Goal: Task Accomplishment & Management: Use online tool/utility

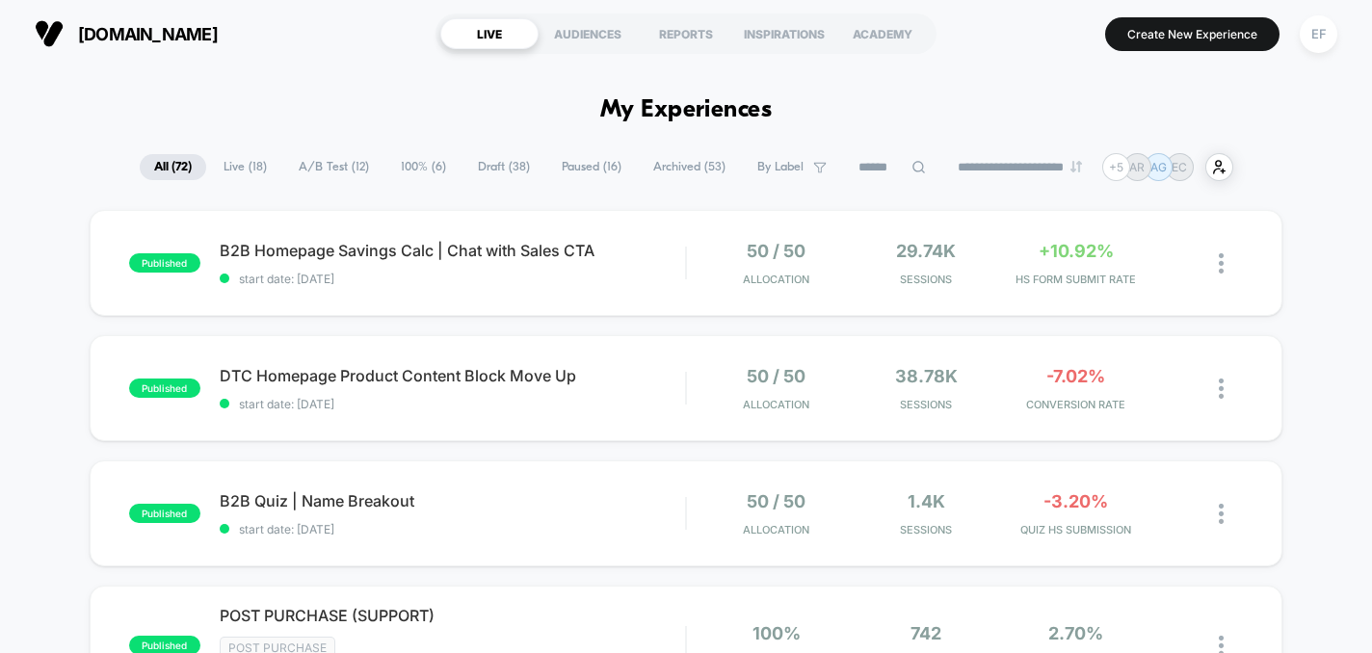
click at [341, 173] on span "A/B Test ( 12 )" at bounding box center [333, 167] width 99 height 26
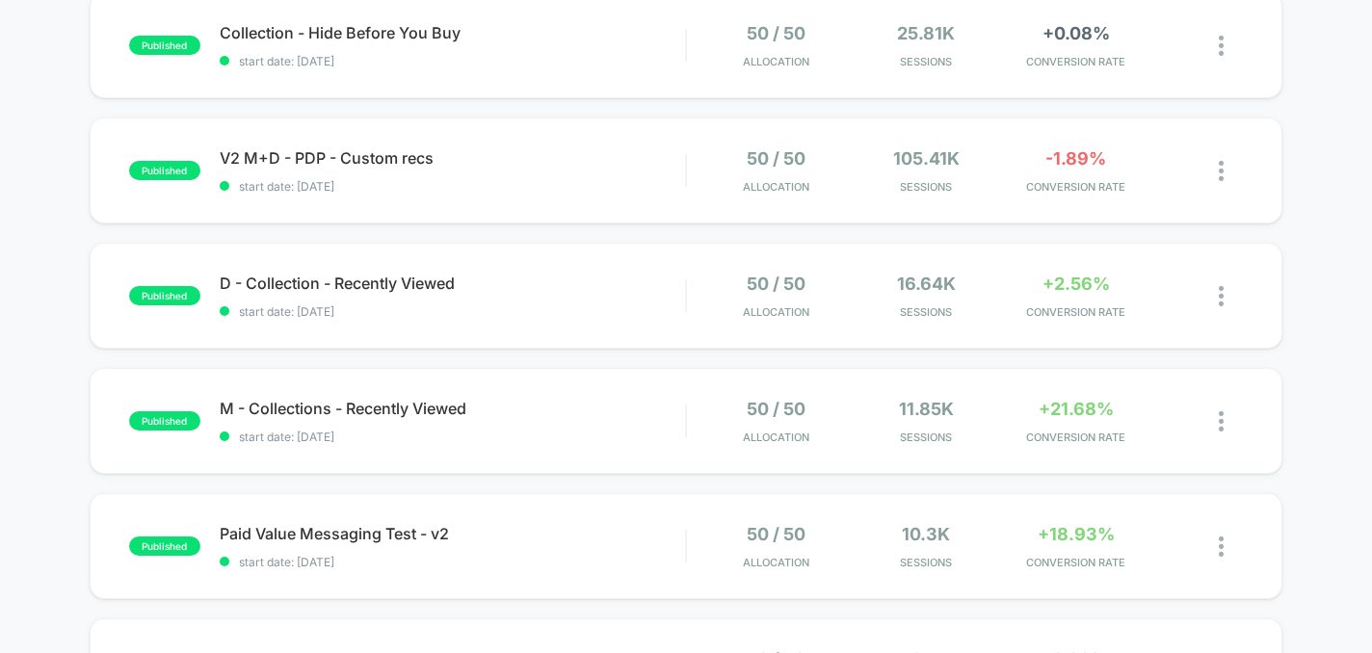
scroll to position [599, 0]
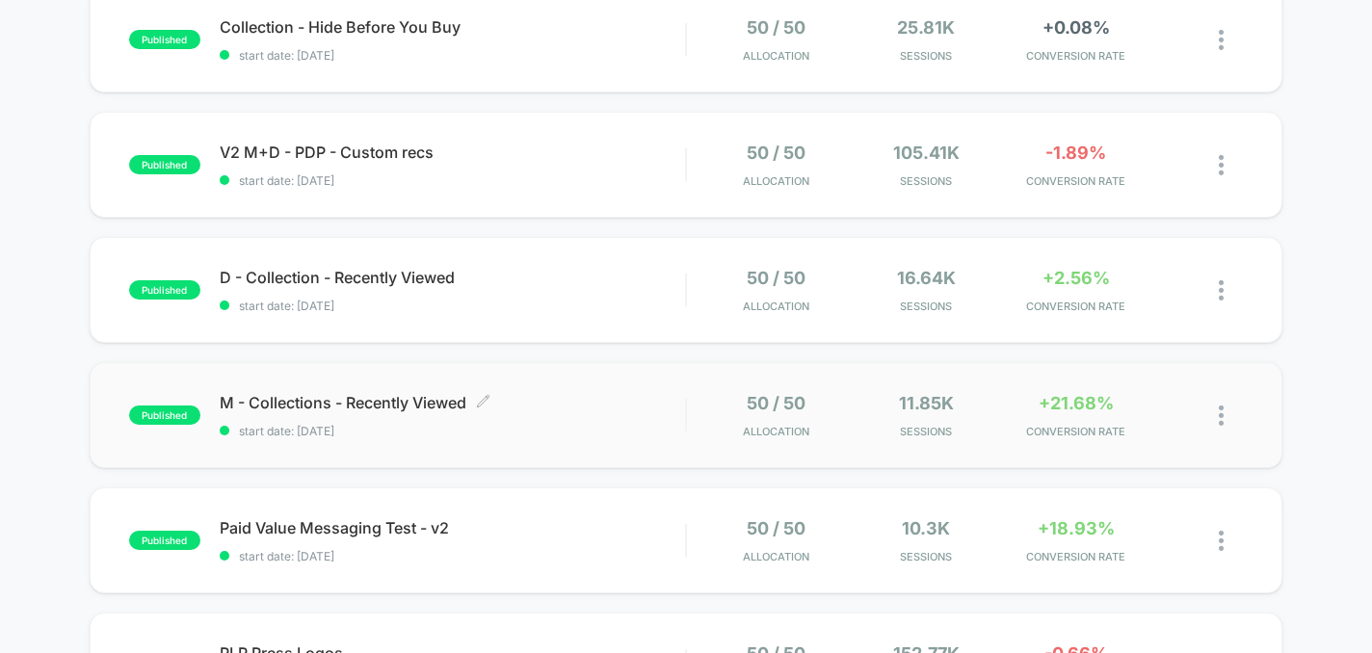
click at [622, 406] on span "M - Collections - Recently Viewed Click to edit experience details" at bounding box center [453, 402] width 466 height 19
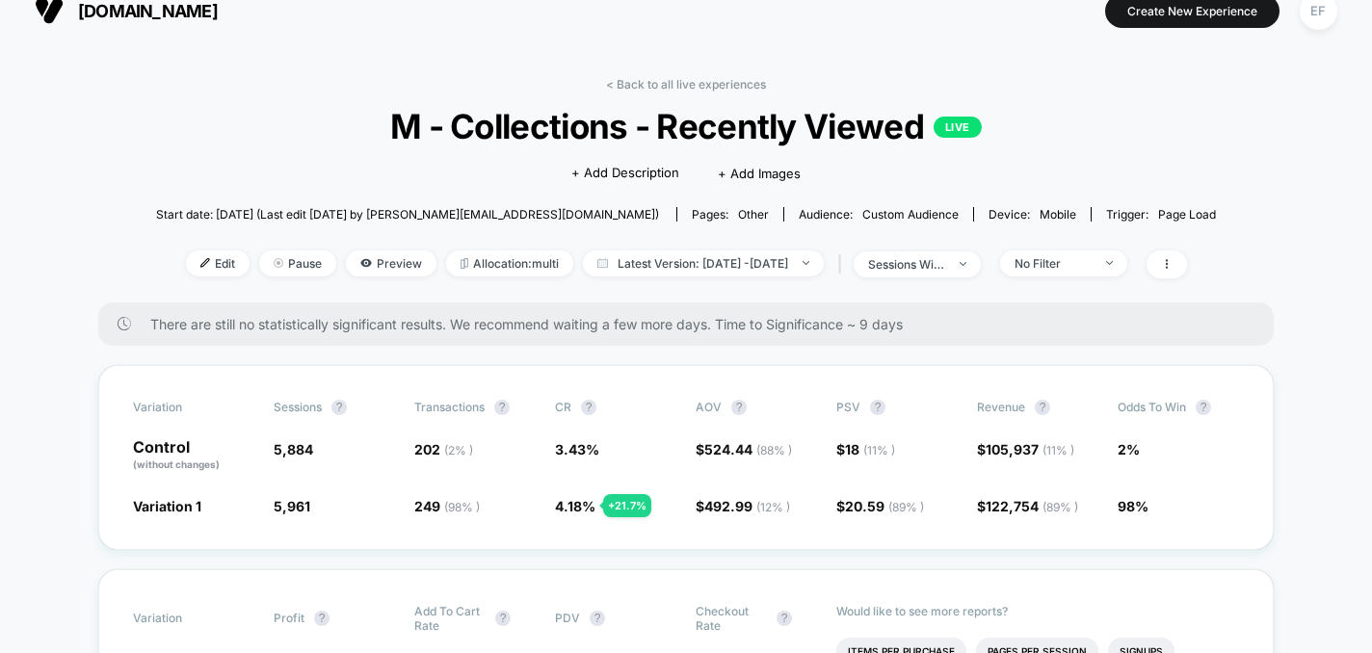
scroll to position [25, 0]
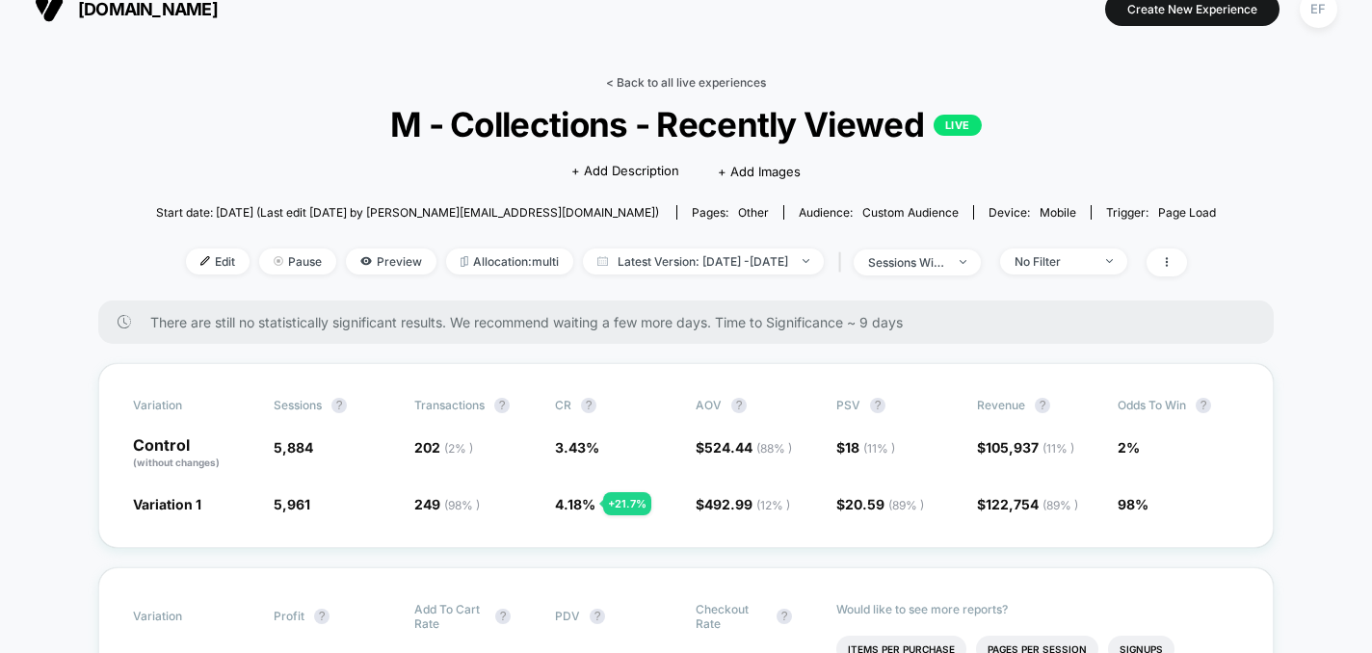
click at [633, 80] on link "< Back to all live experiences" at bounding box center [686, 82] width 160 height 14
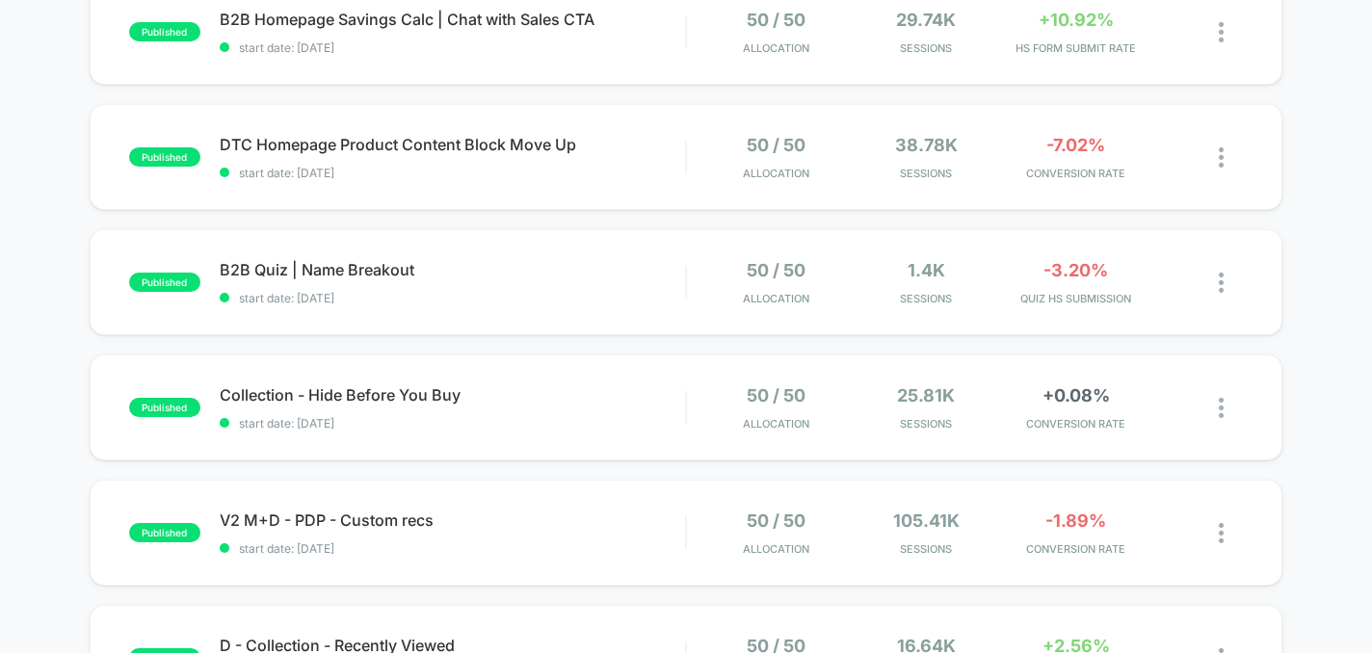
scroll to position [234, 0]
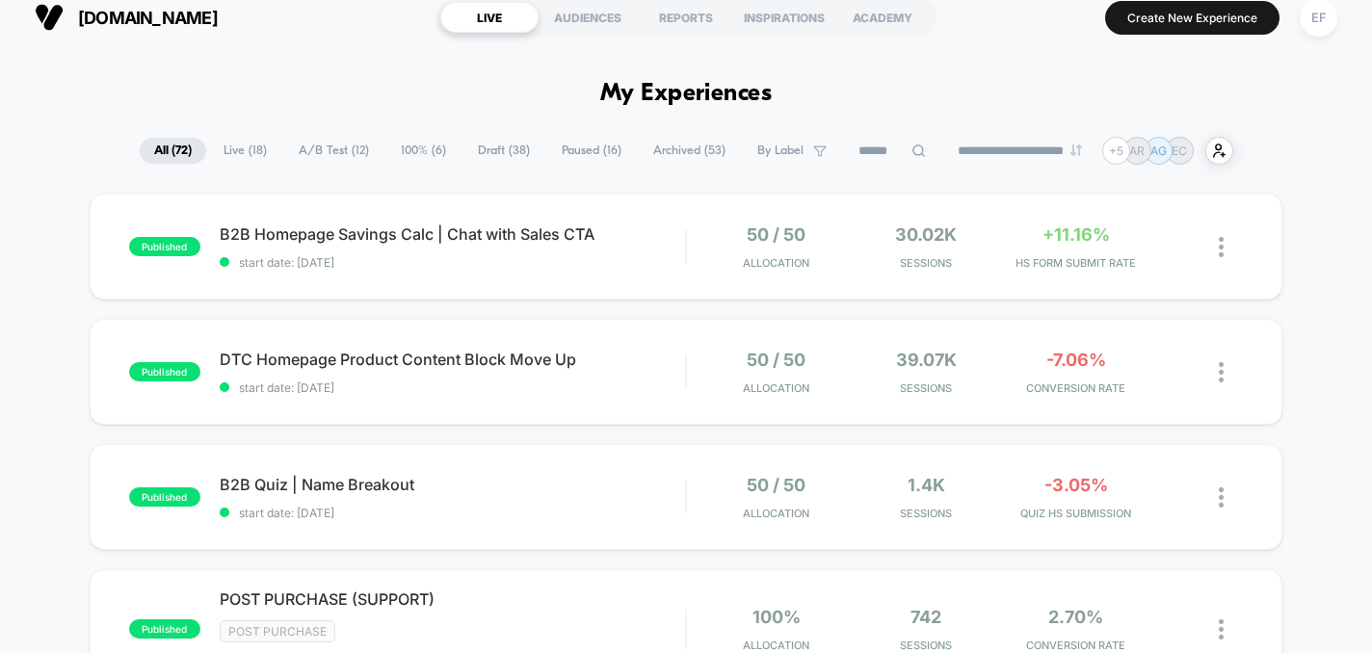
scroll to position [17, 0]
click at [352, 162] on span "A/B Test ( 12 )" at bounding box center [333, 150] width 99 height 26
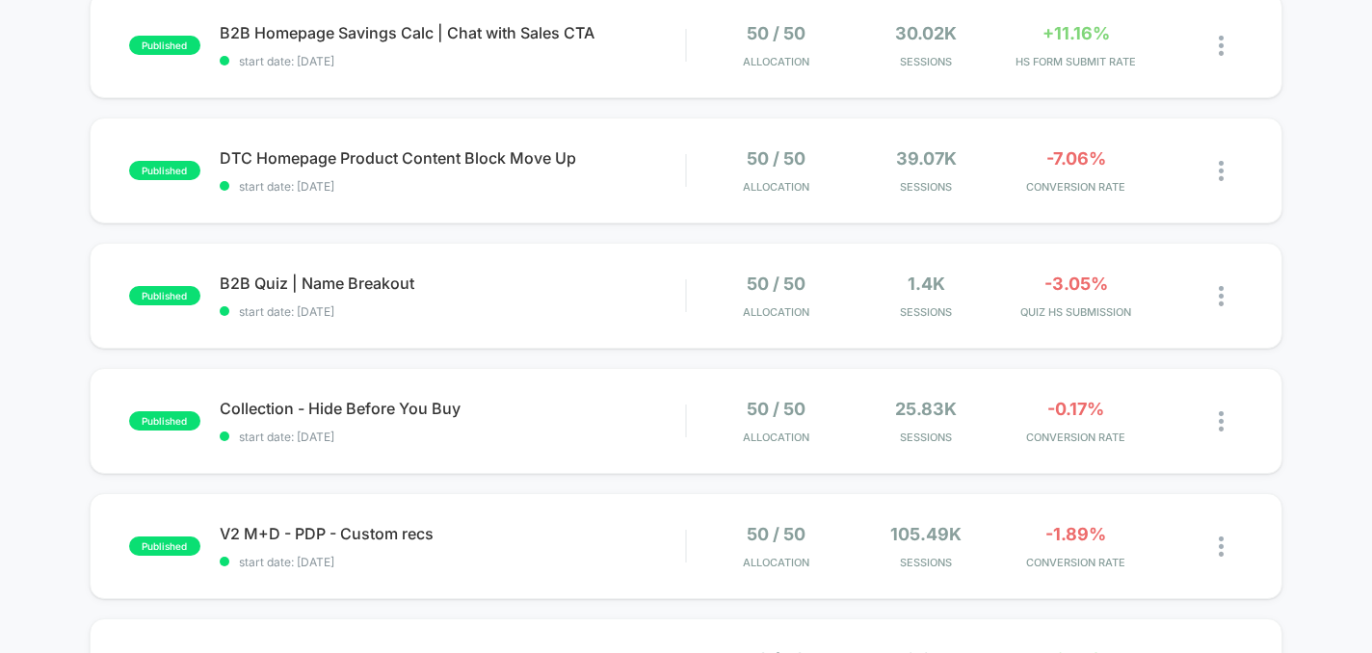
scroll to position [233, 0]
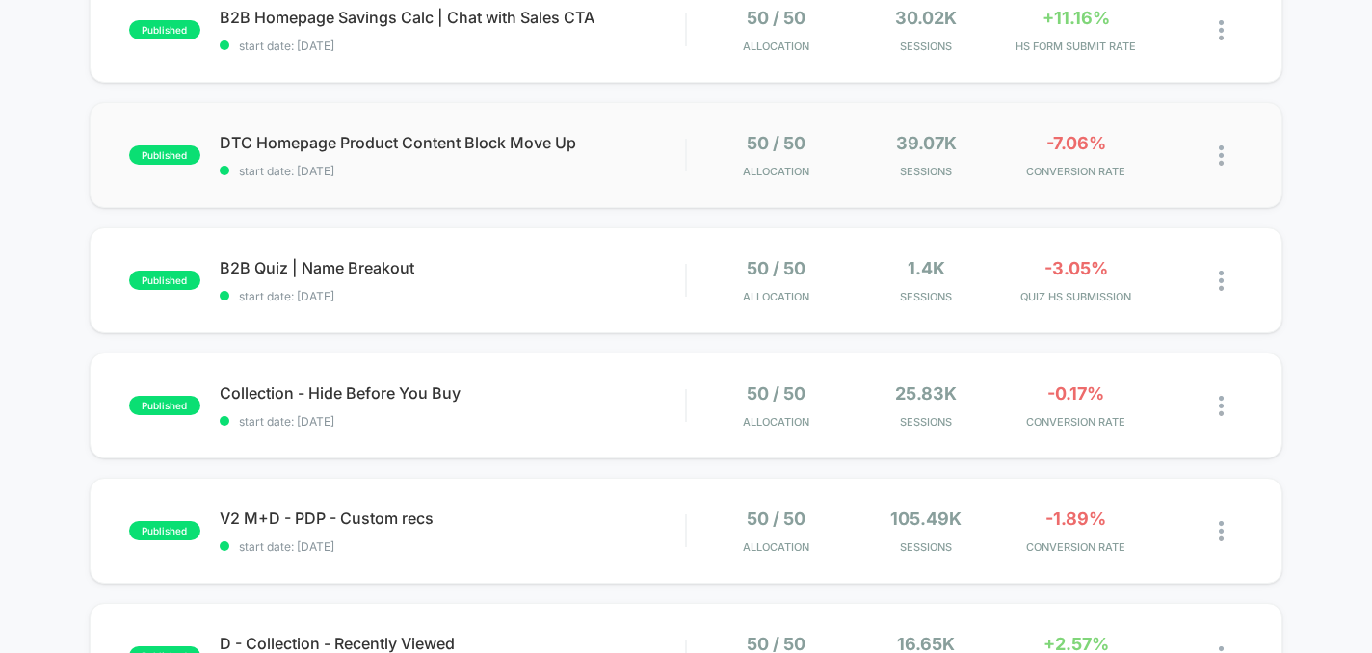
click at [602, 187] on div "published DTC Homepage Product Content Block Move Up start date: 9/24/2025 50 /…" at bounding box center [687, 155] width 1194 height 106
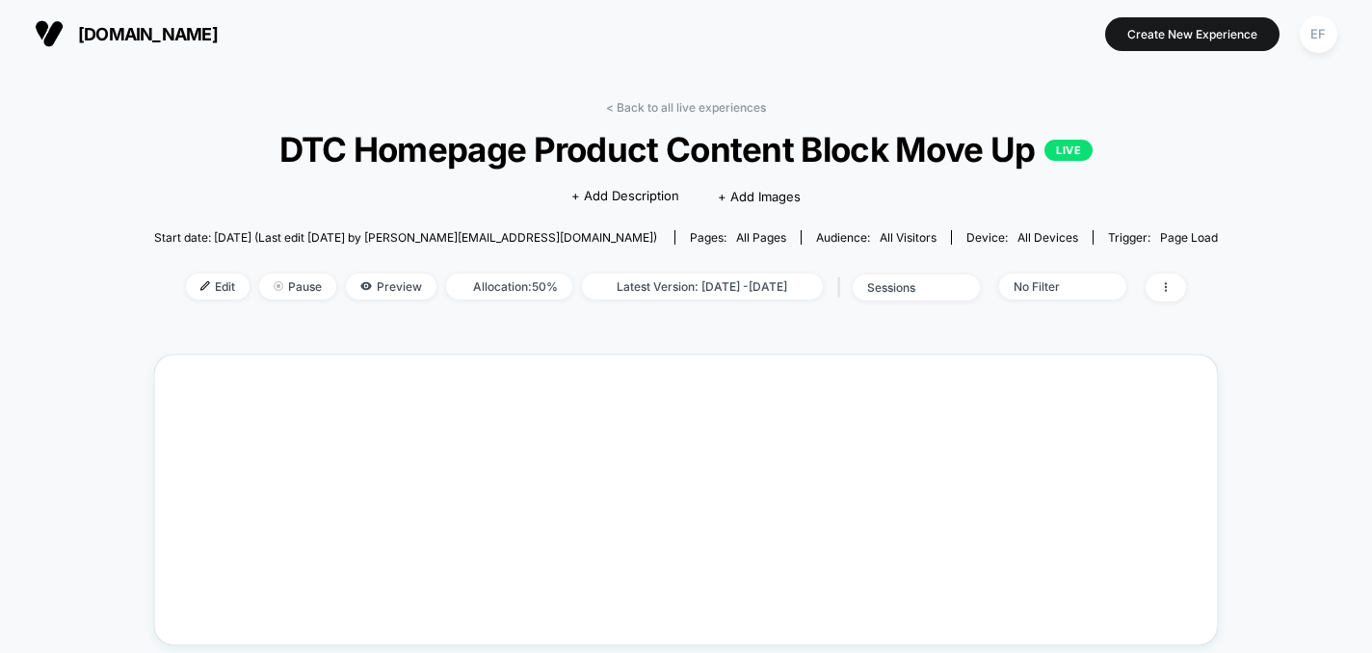
scroll to position [84, 0]
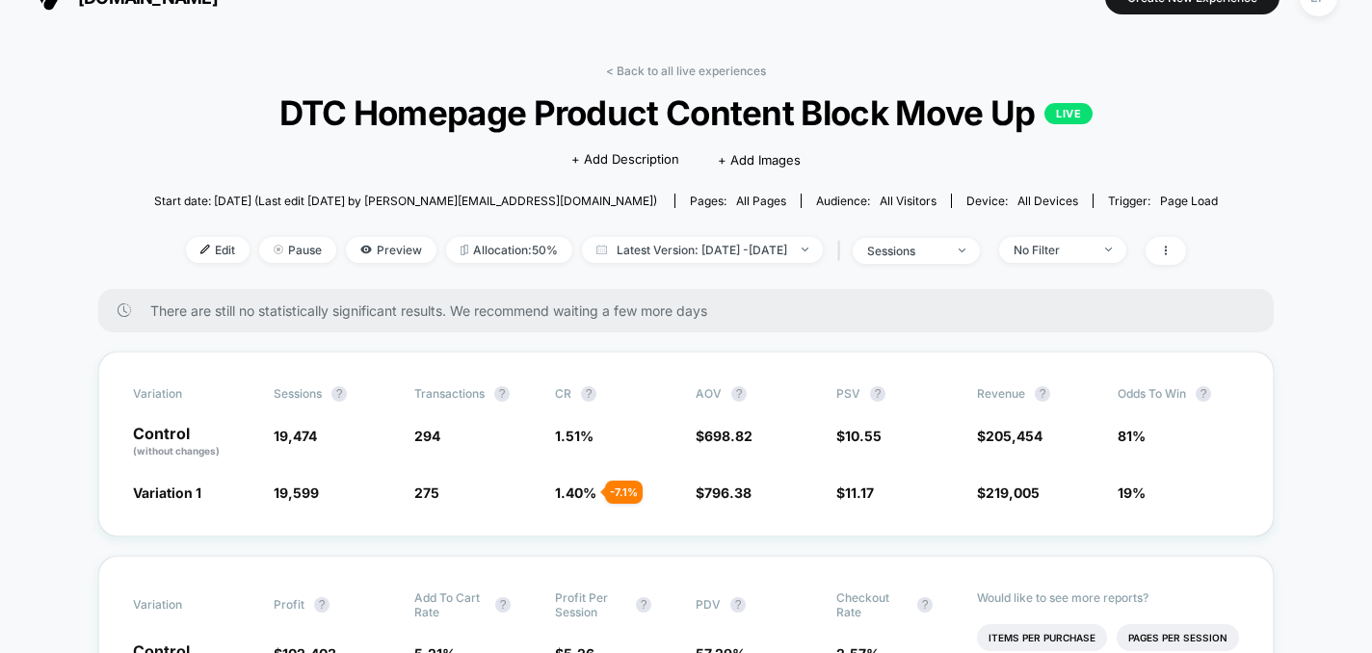
scroll to position [17, 0]
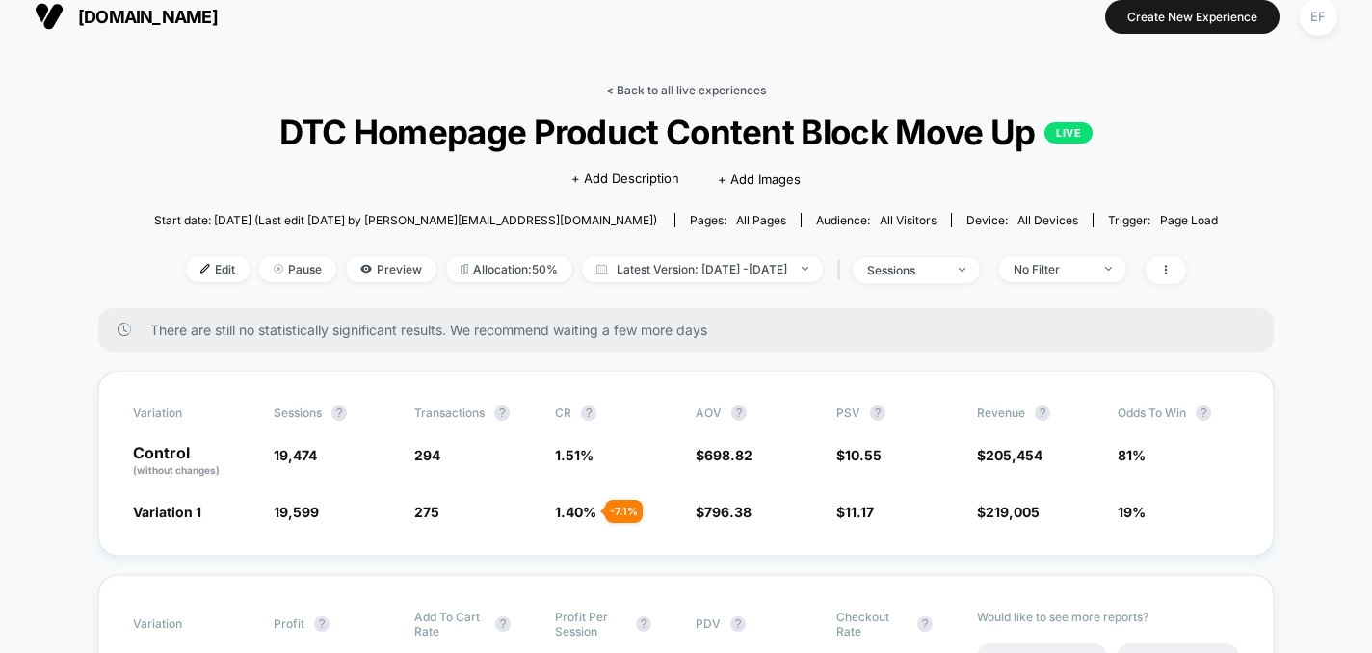
click at [677, 83] on link "< Back to all live experiences" at bounding box center [686, 90] width 160 height 14
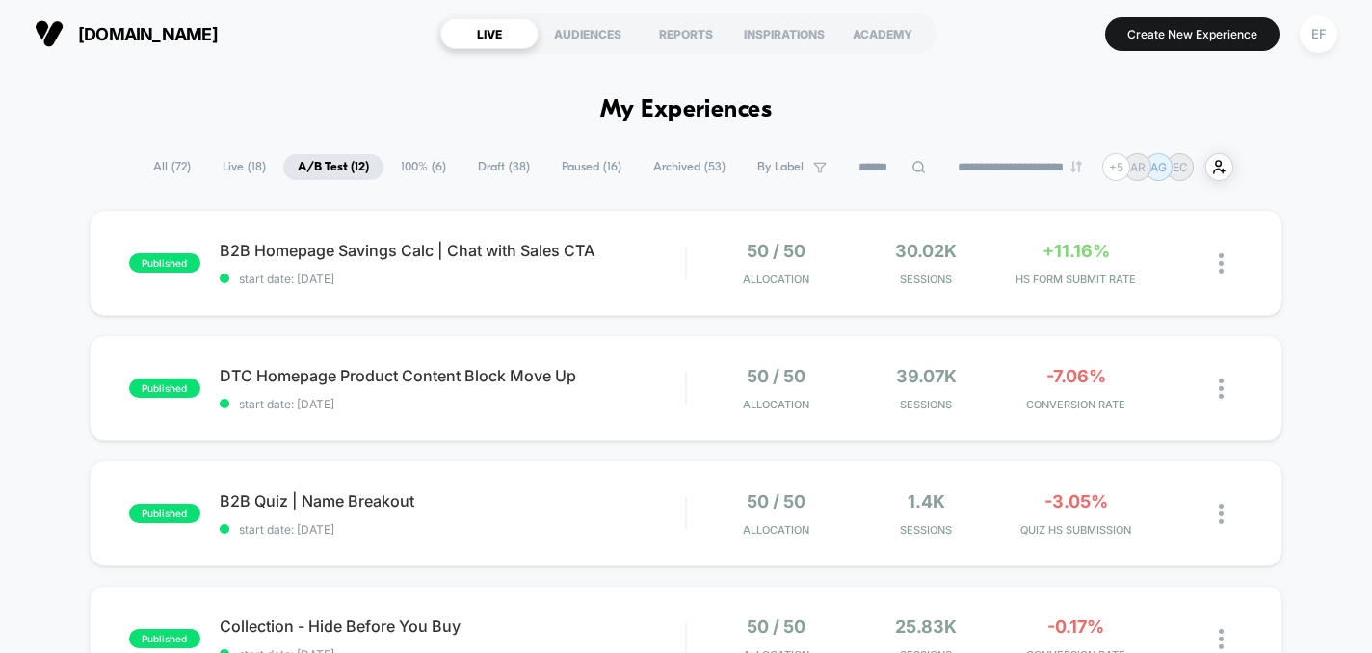
click at [498, 170] on span "Draft ( 38 )" at bounding box center [503, 167] width 81 height 26
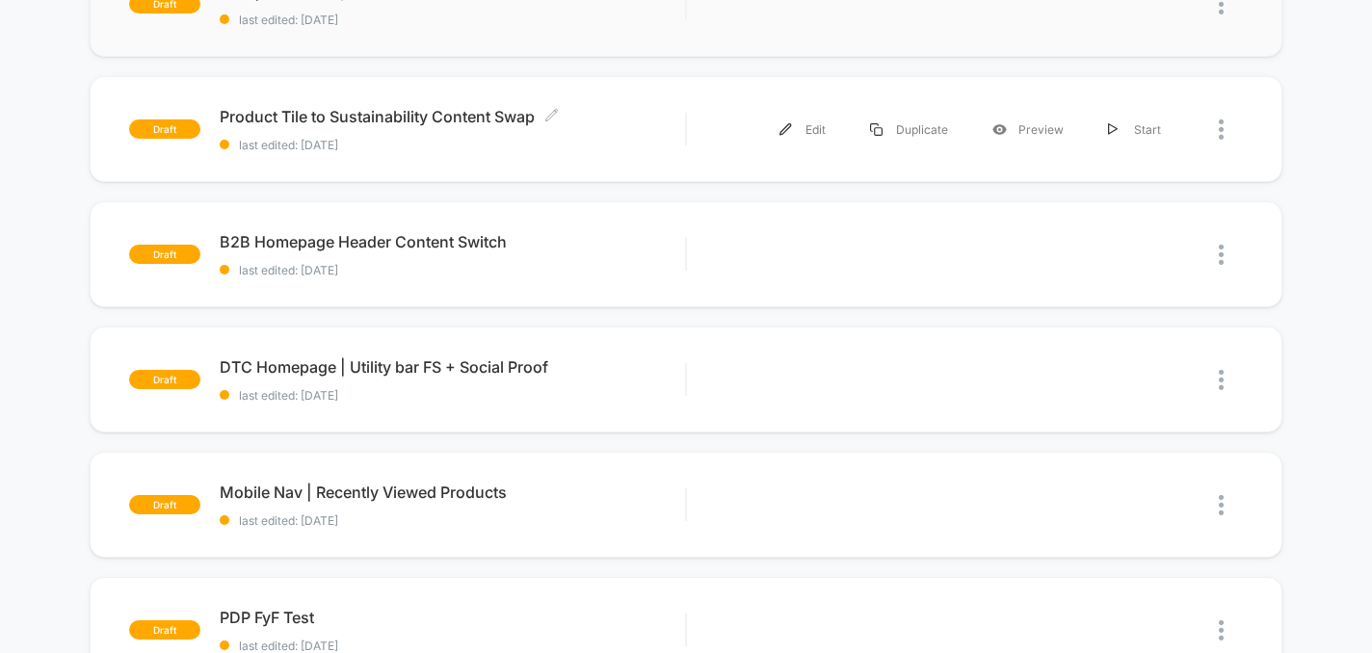
scroll to position [261, 0]
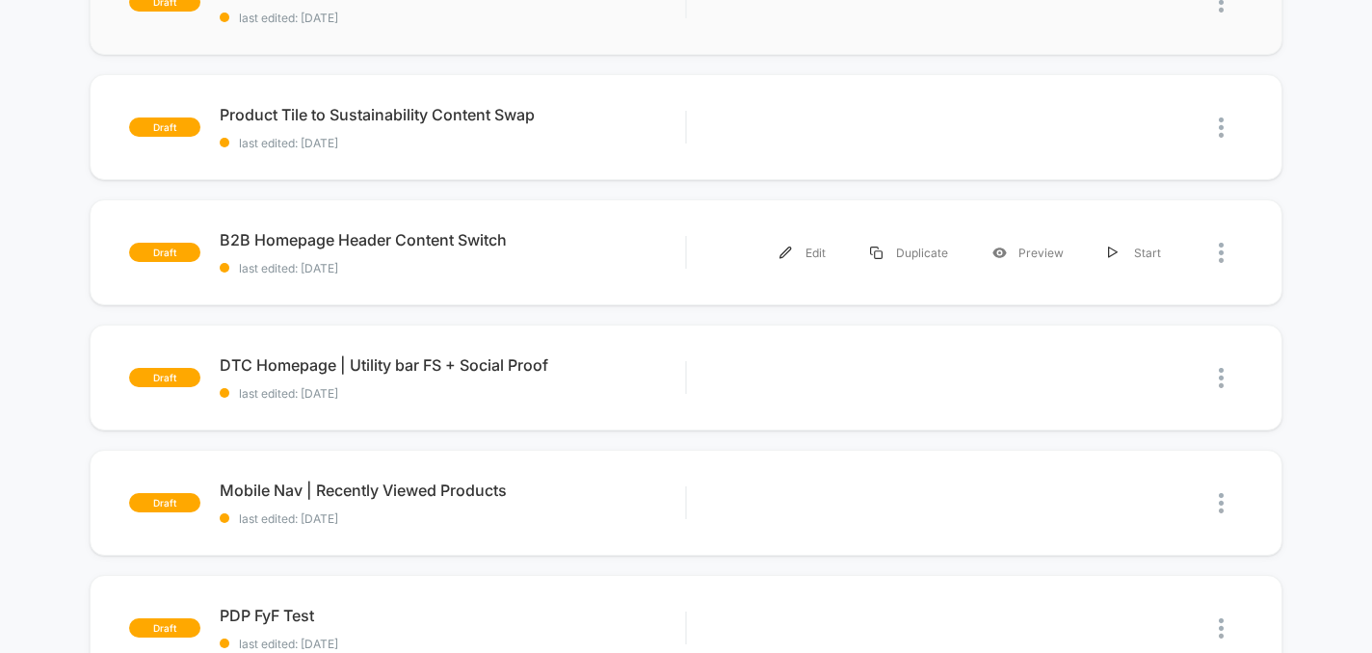
click at [646, 280] on div "draft B2B Homepage Header Content Switch last edited: 9/28/2025 Edit Duplicate …" at bounding box center [687, 252] width 1194 height 106
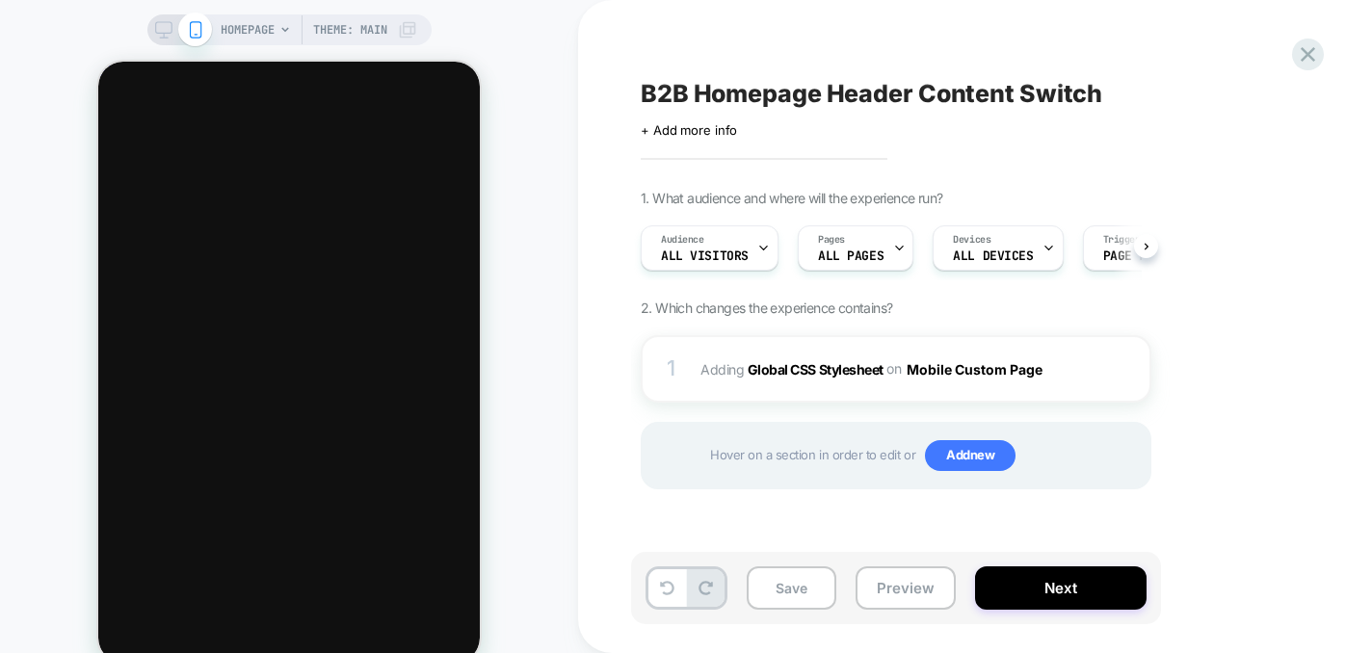
scroll to position [0, 1]
click at [910, 594] on button "Preview" at bounding box center [906, 588] width 100 height 43
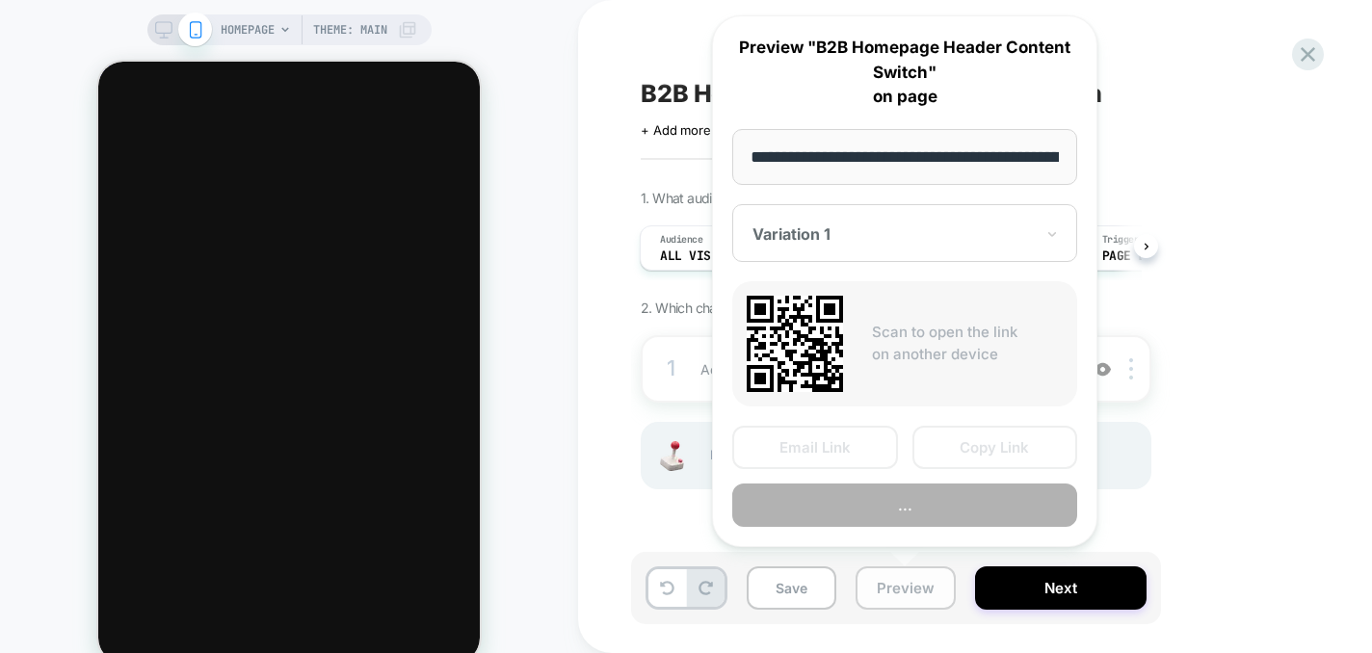
scroll to position [0, 105]
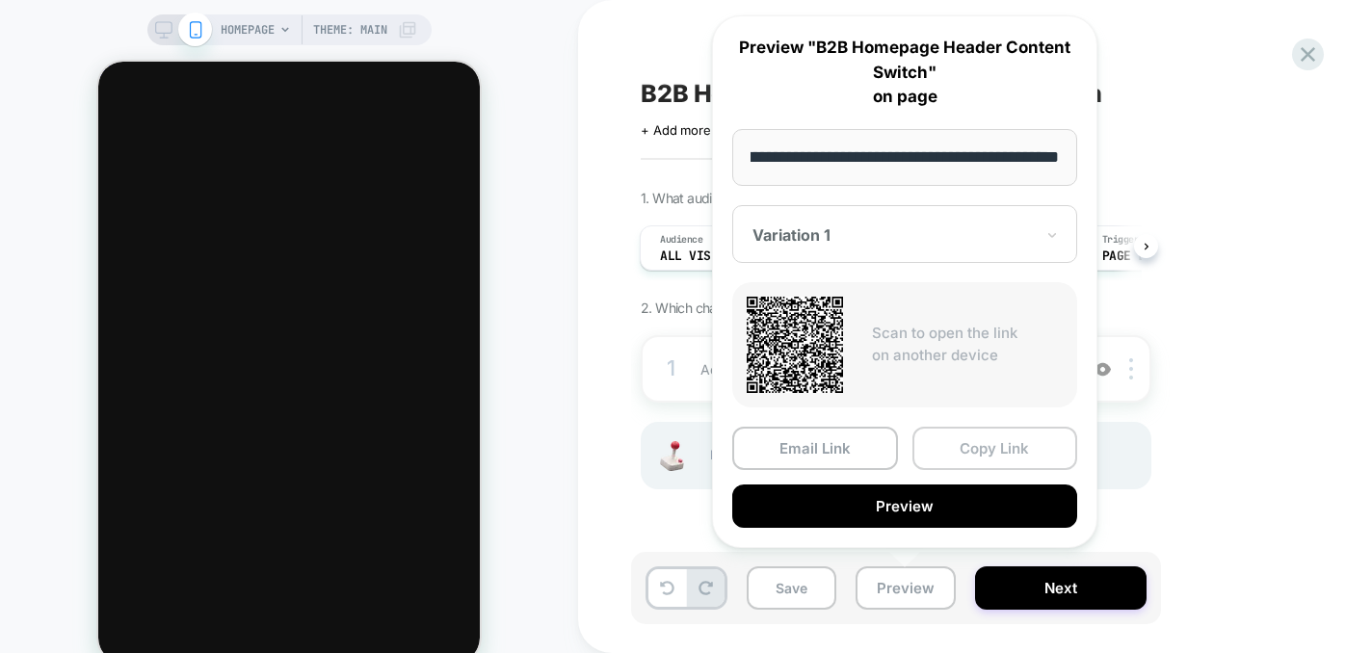
click at [1045, 451] on button "Copy Link" at bounding box center [995, 448] width 166 height 43
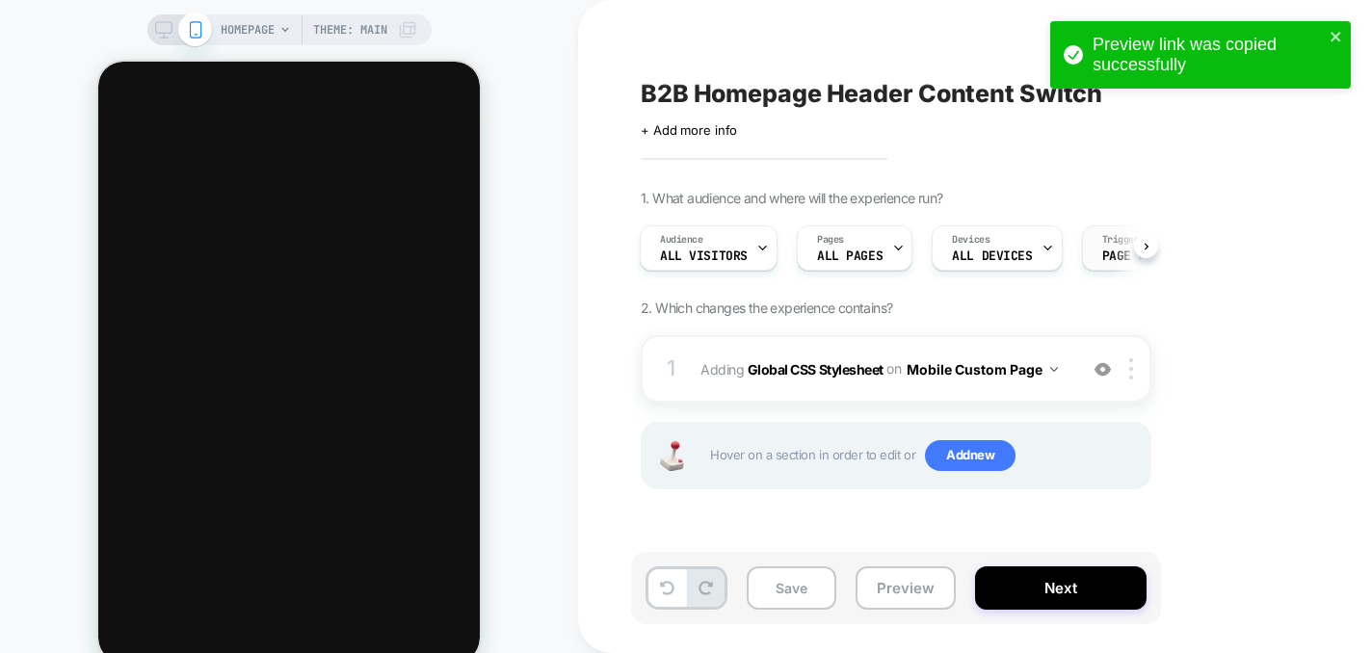
scroll to position [0, 2]
